Goal: Information Seeking & Learning: Learn about a topic

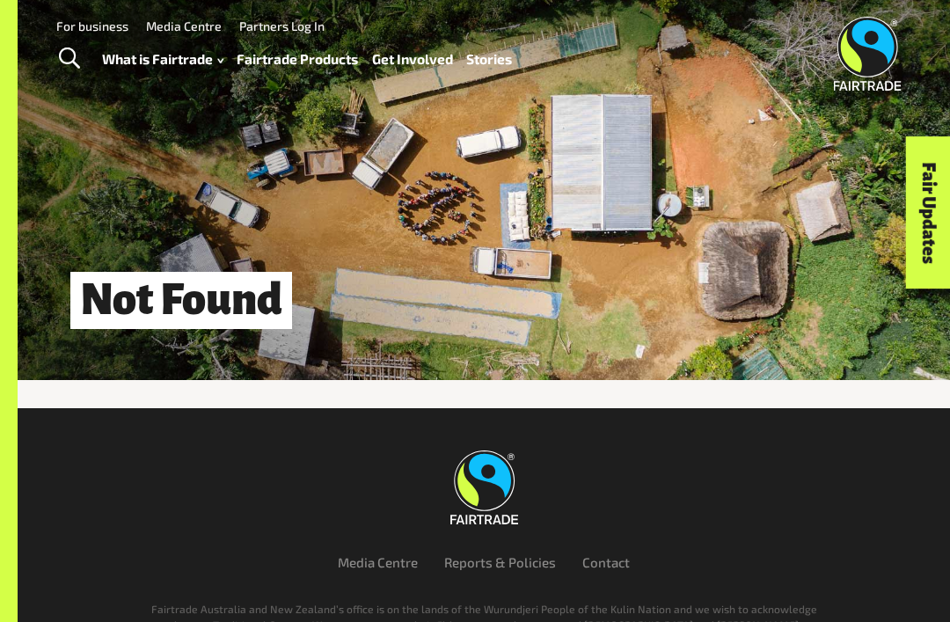
click at [327, 62] on link "Fairtrade Products" at bounding box center [297, 59] width 121 height 25
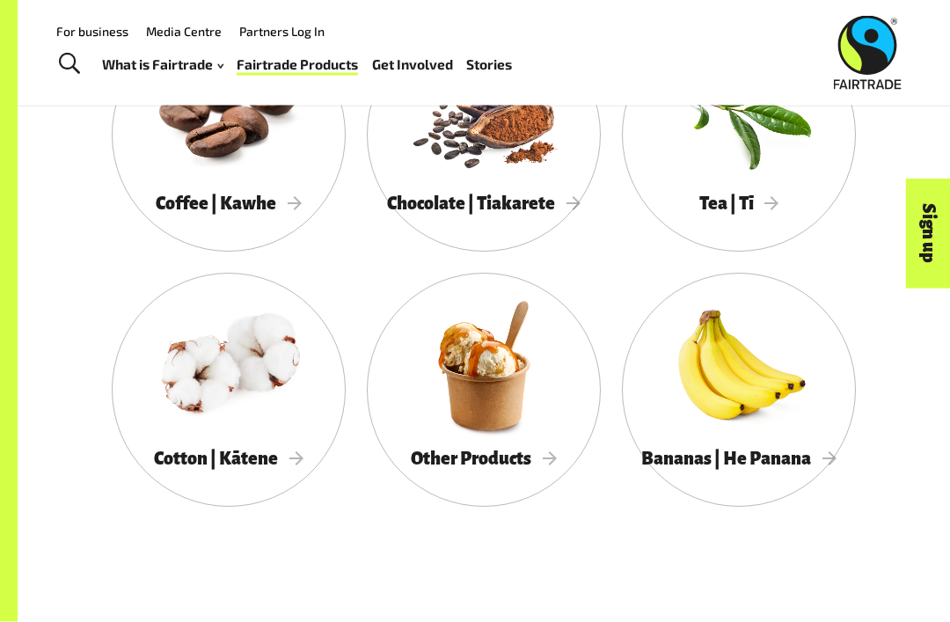
scroll to position [870, 0]
click at [744, 213] on span "Tea | Tī" at bounding box center [740, 203] width 80 height 19
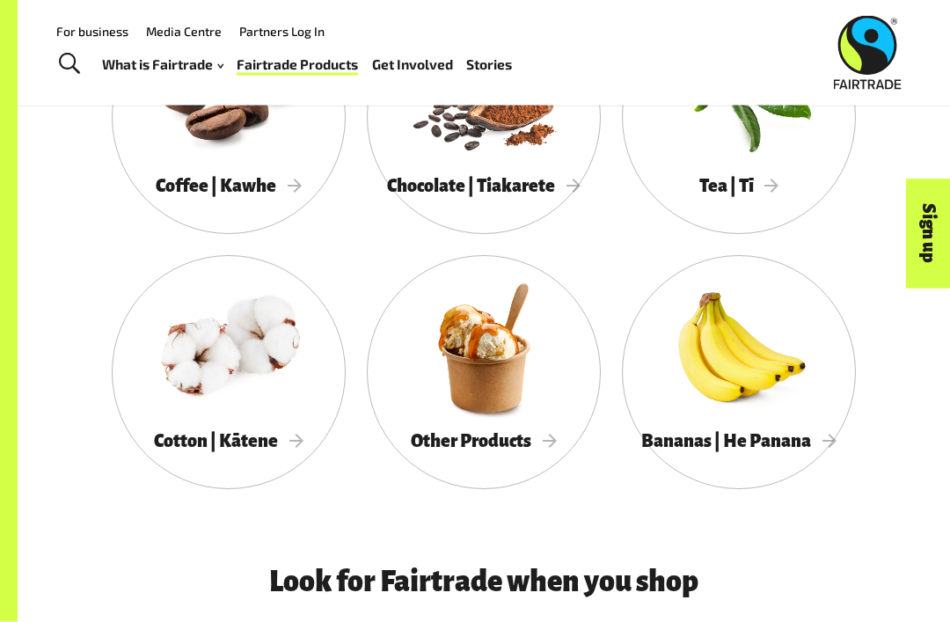
scroll to position [880, 0]
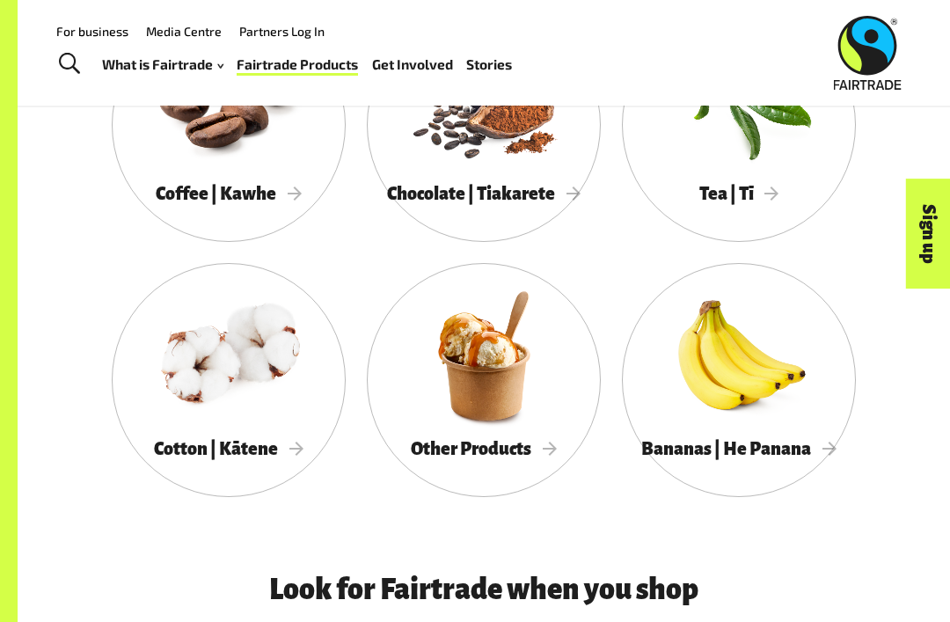
click at [503, 441] on span "Other Products" at bounding box center [484, 448] width 146 height 19
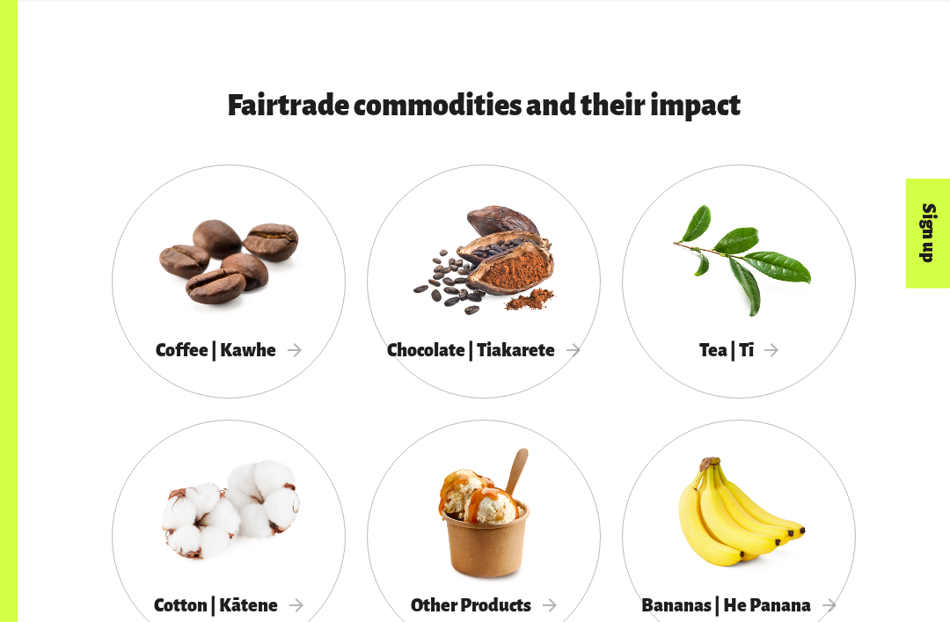
scroll to position [729, 0]
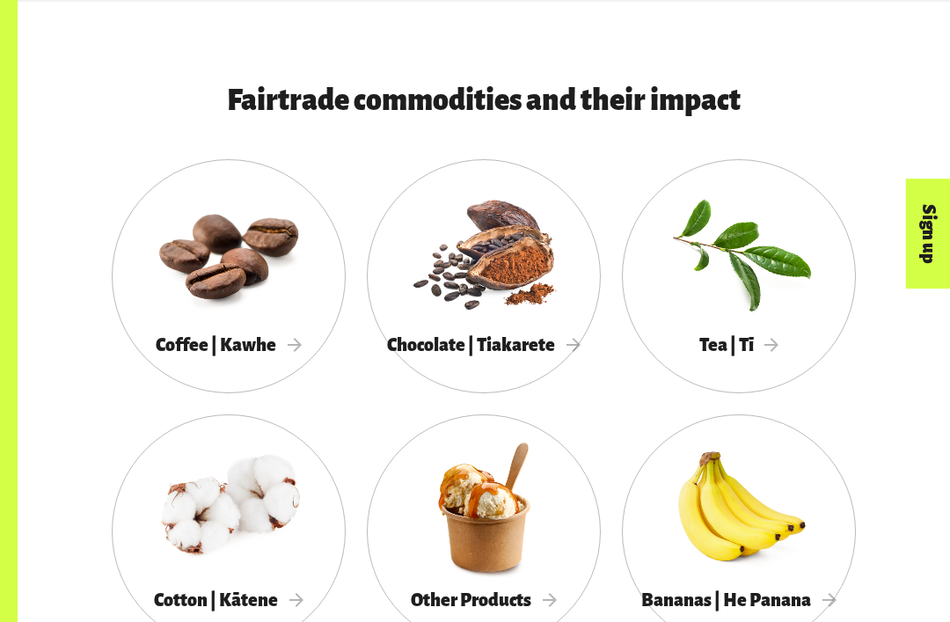
click at [485, 328] on div "Chocolate | Tiakarete" at bounding box center [484, 345] width 234 height 35
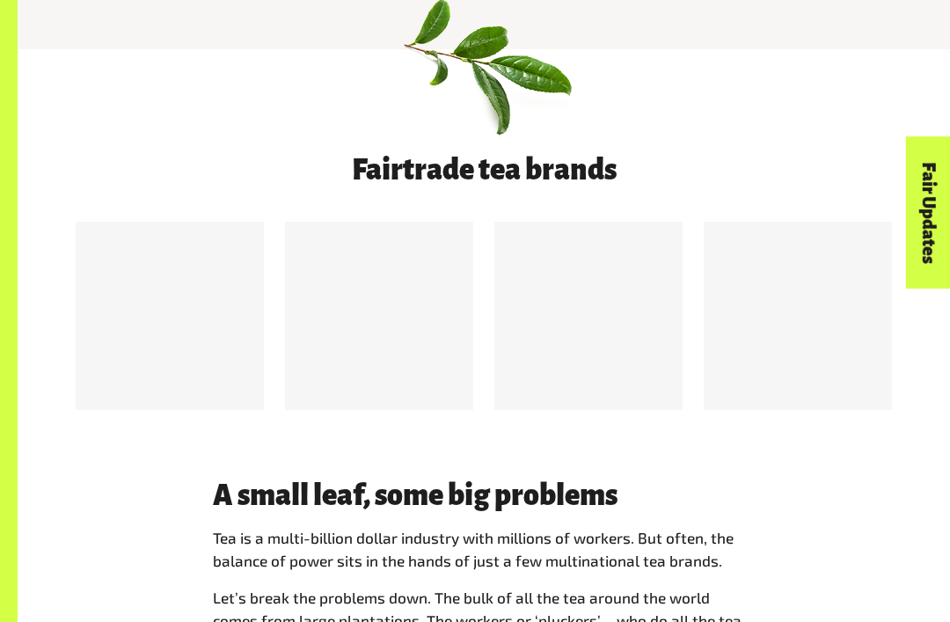
scroll to position [698, 0]
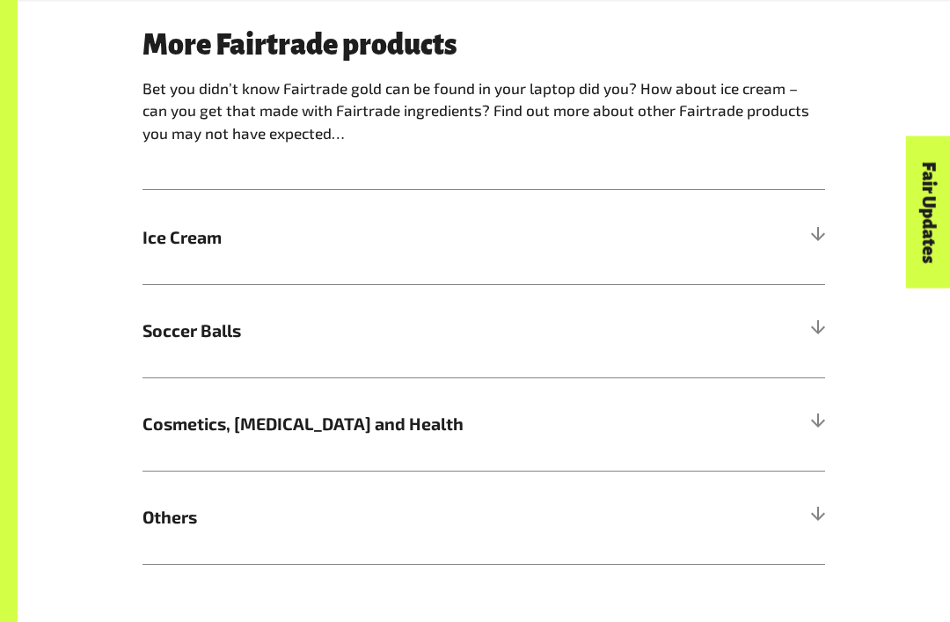
scroll to position [1419, 0]
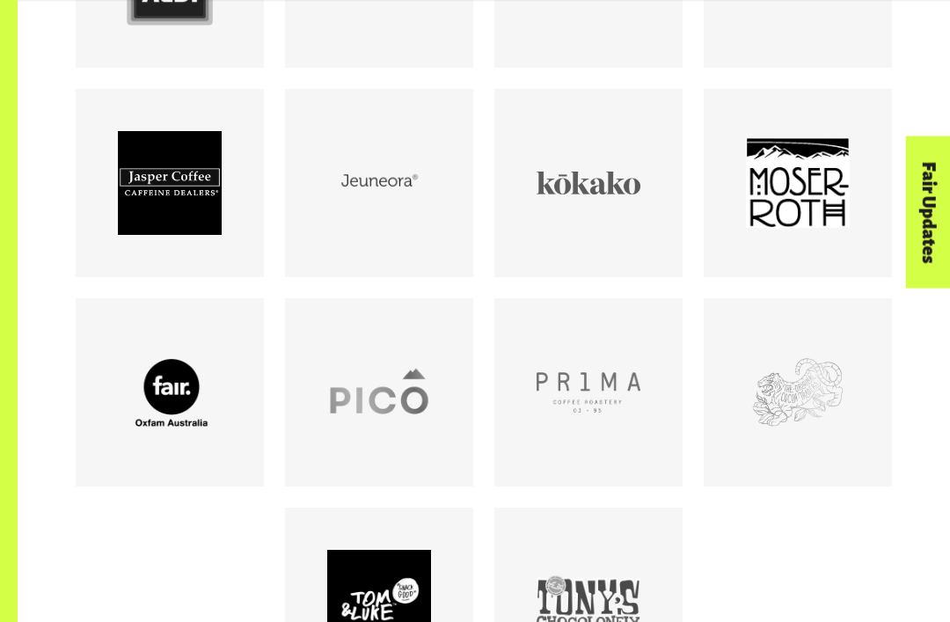
scroll to position [1081, 0]
click at [872, 533] on div at bounding box center [484, 298] width 838 height 838
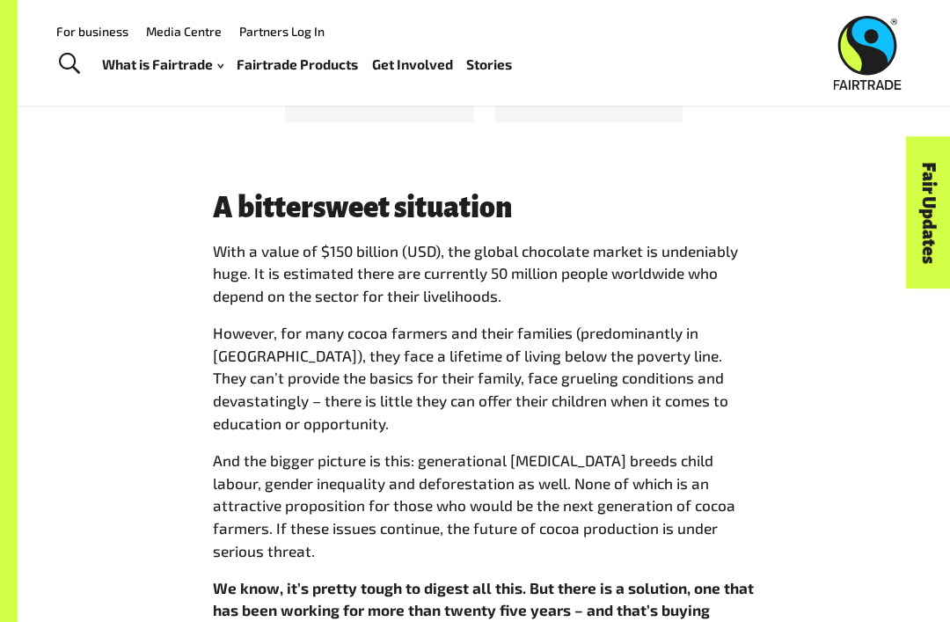
scroll to position [1712, 0]
